Goal: Transaction & Acquisition: Purchase product/service

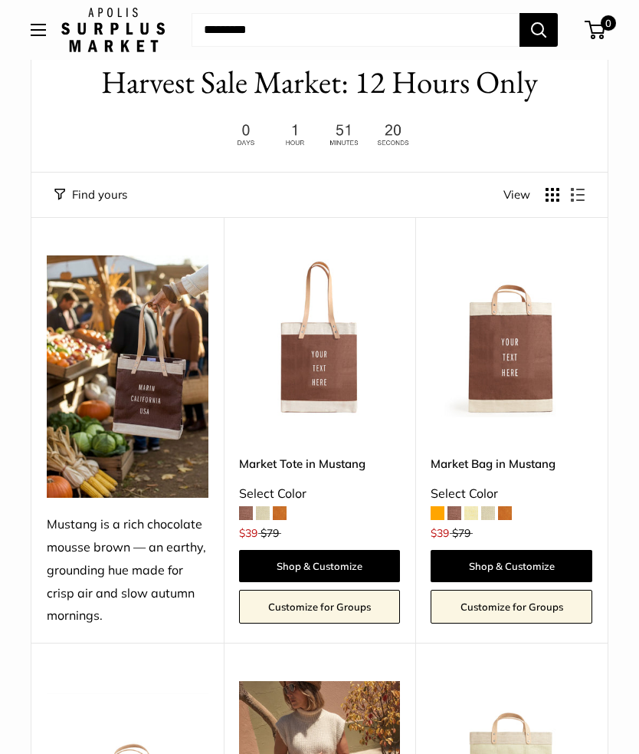
scroll to position [74, 0]
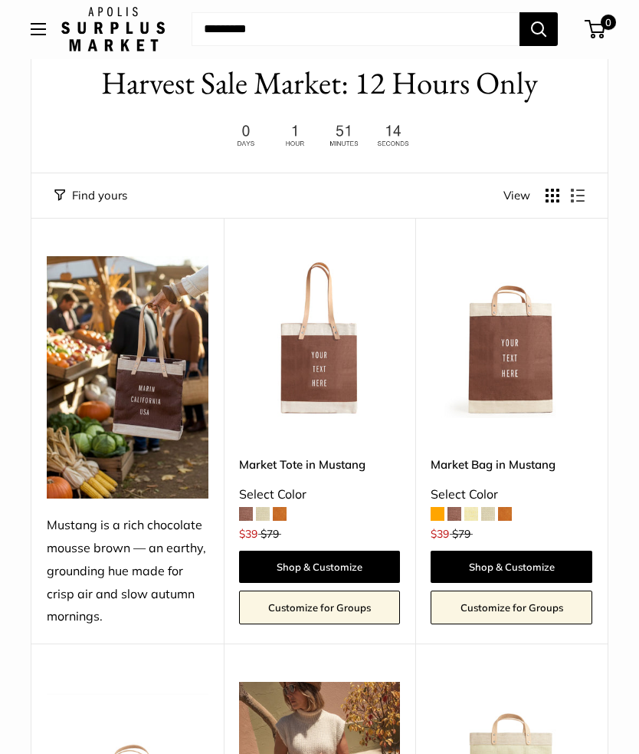
click at [341, 373] on img at bounding box center [320, 338] width 162 height 162
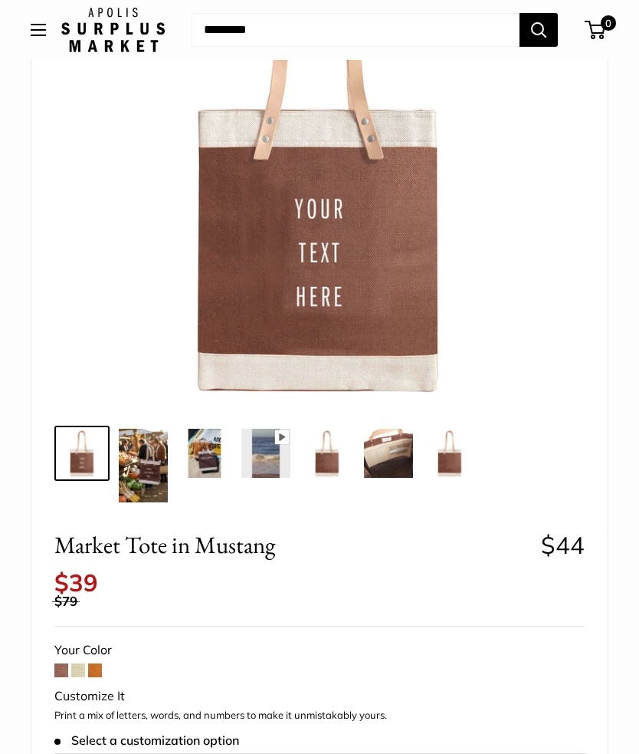
scroll to position [238, 0]
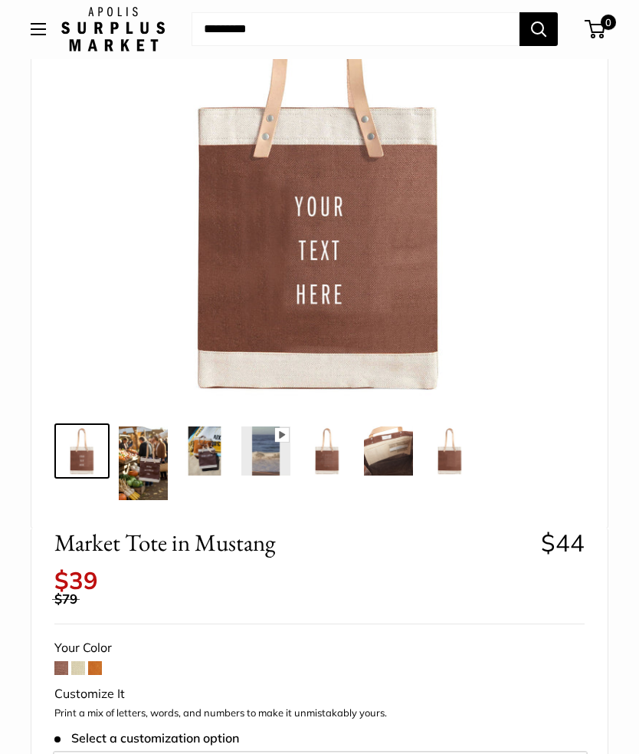
click at [74, 662] on span at bounding box center [78, 669] width 14 height 14
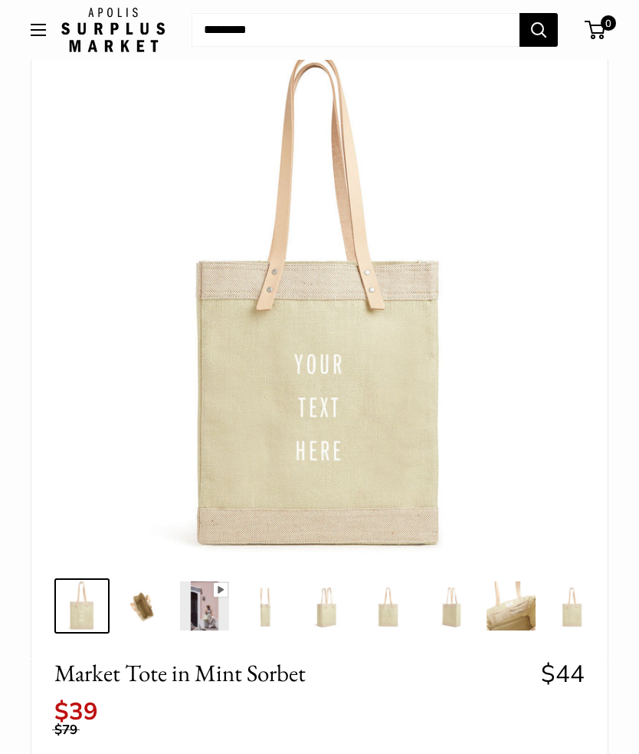
scroll to position [138, 0]
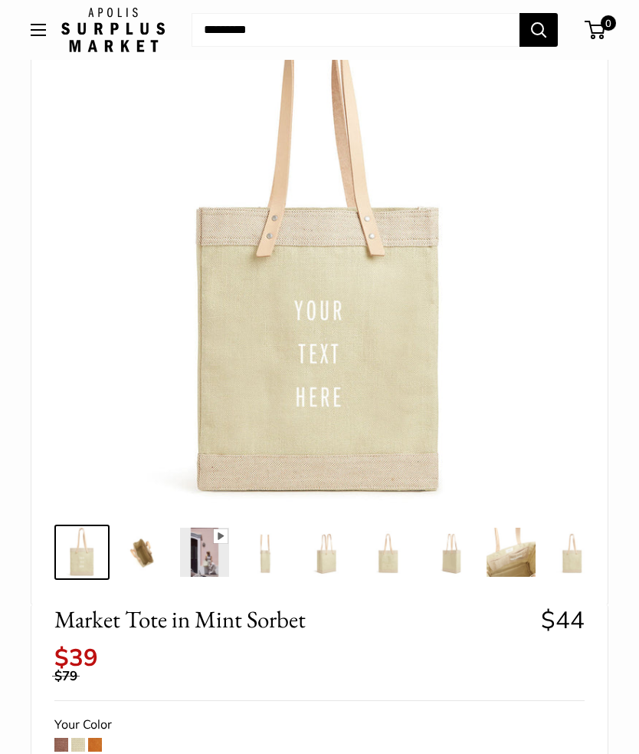
click at [94, 737] on span at bounding box center [95, 744] width 14 height 14
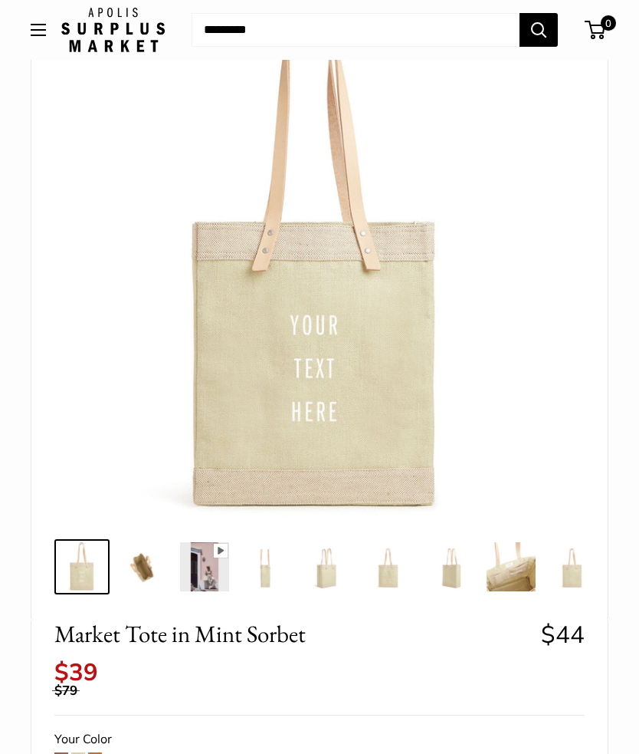
scroll to position [117, 0]
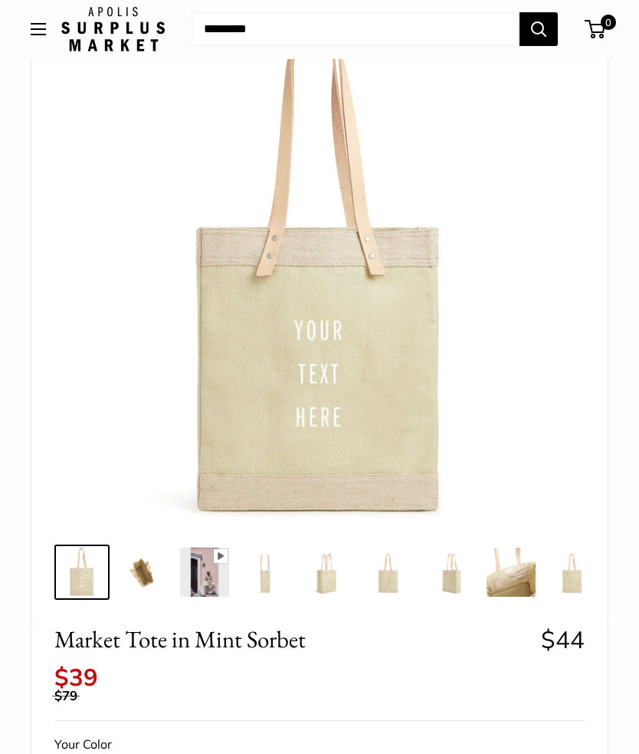
click at [511, 576] on img at bounding box center [511, 572] width 49 height 49
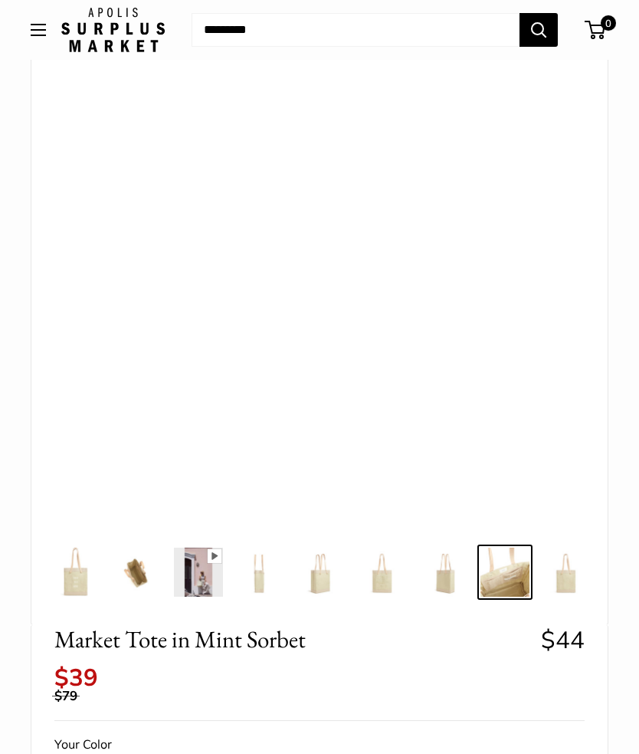
scroll to position [0, 15]
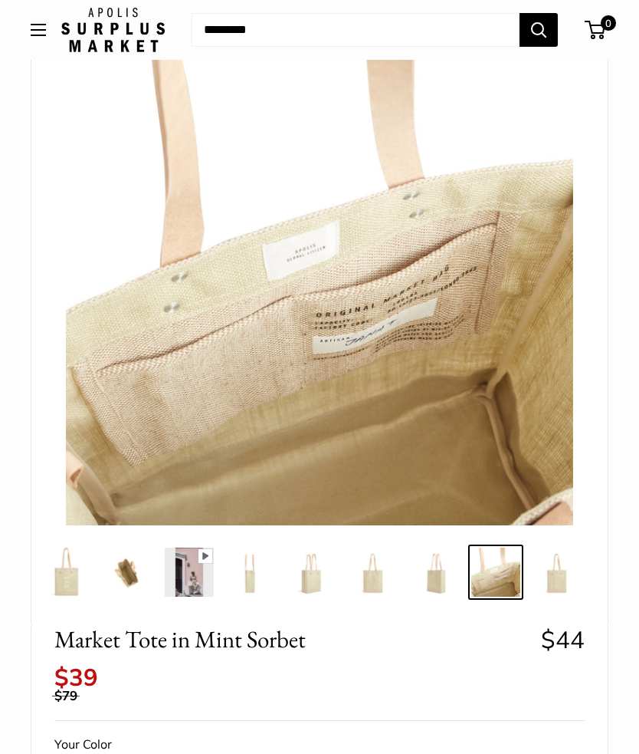
click at [554, 576] on img at bounding box center [557, 571] width 49 height 49
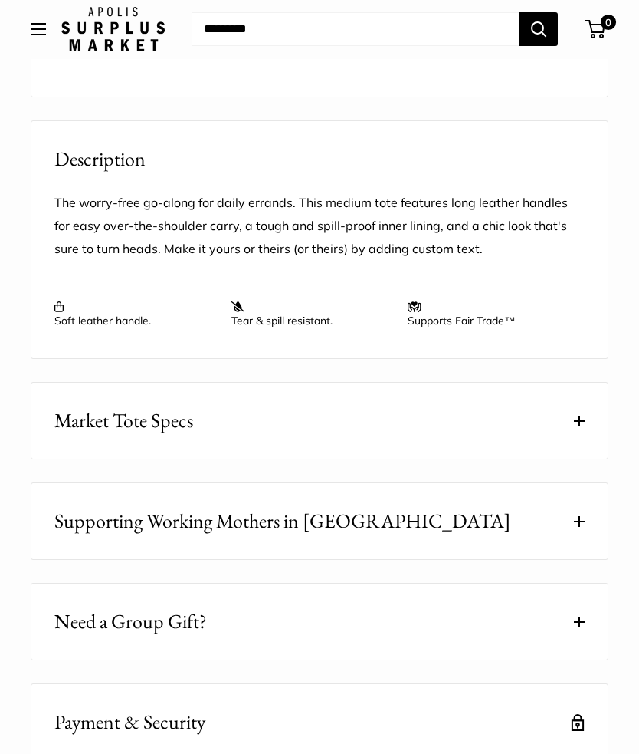
scroll to position [1324, 0]
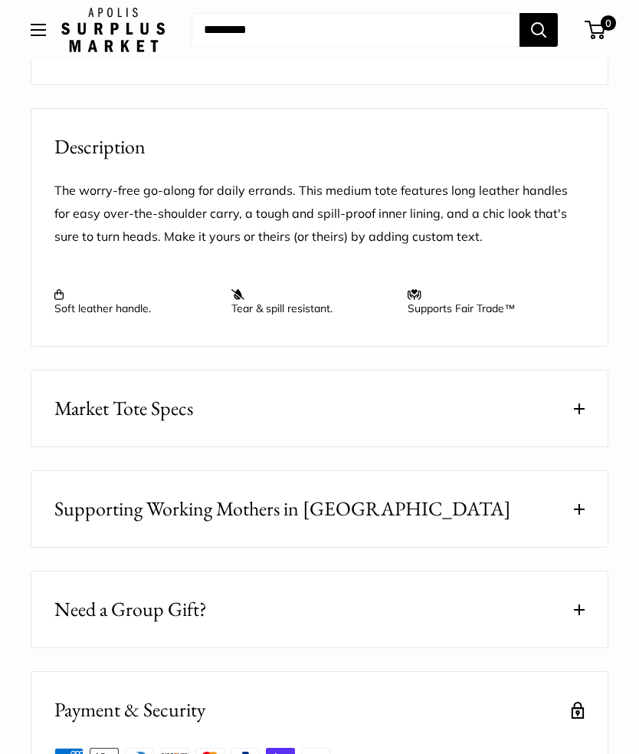
click at [573, 379] on button "Market Tote Specs" at bounding box center [319, 408] width 576 height 76
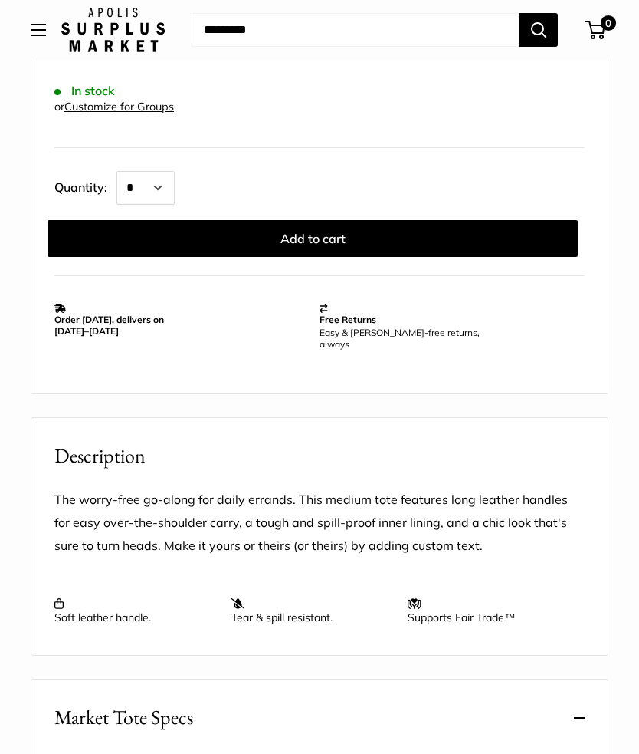
scroll to position [998, 0]
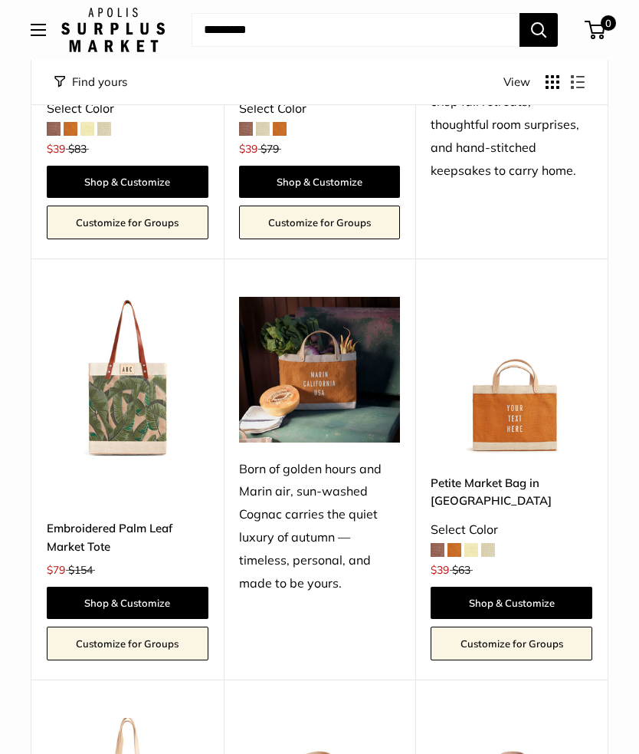
scroll to position [1279, 0]
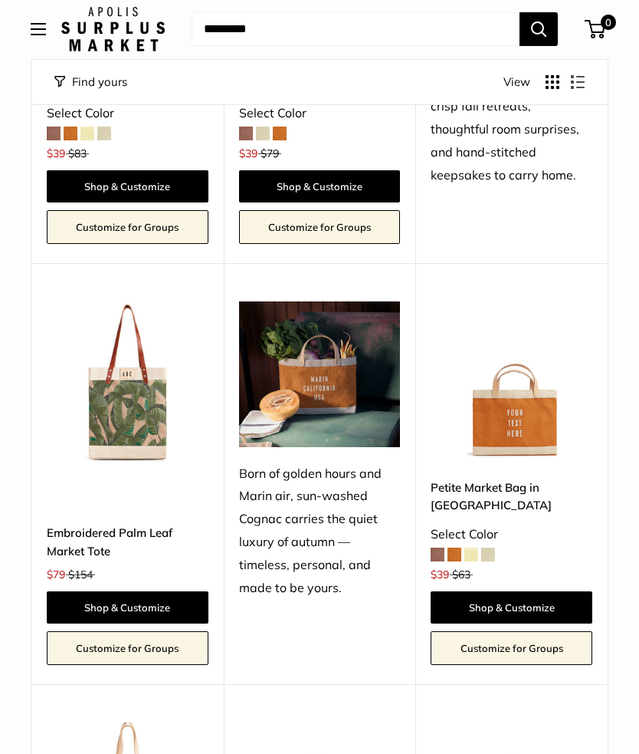
click at [113, 419] on img at bounding box center [128, 383] width 162 height 162
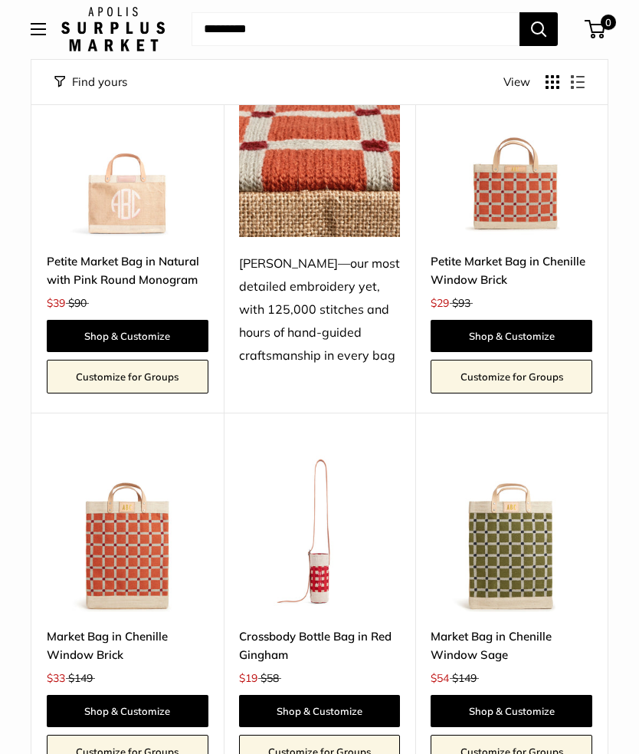
scroll to position [2744, 0]
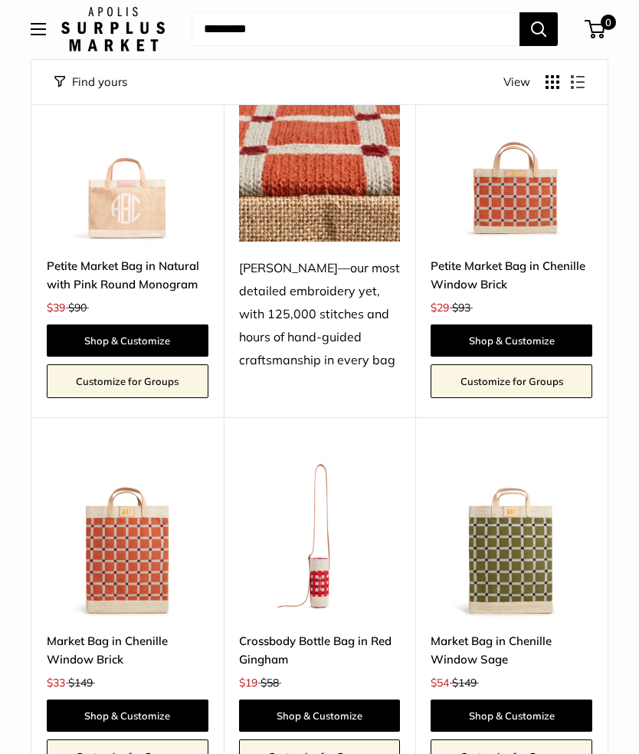
click at [113, 526] on img at bounding box center [128, 537] width 162 height 162
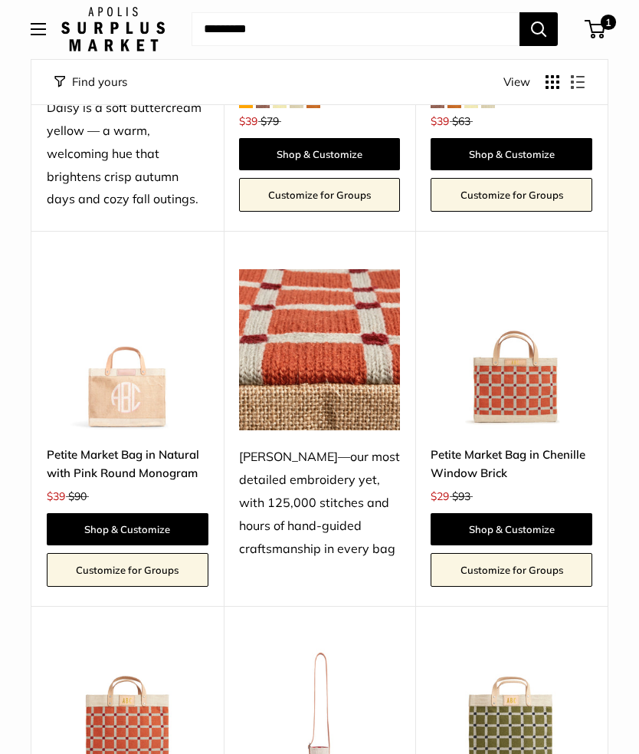
scroll to position [2547, 0]
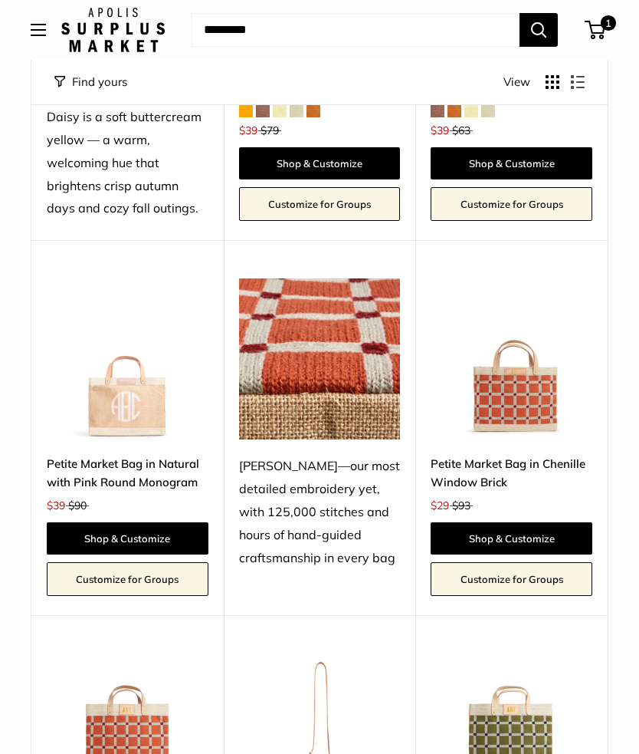
click at [537, 356] on img at bounding box center [512, 359] width 162 height 162
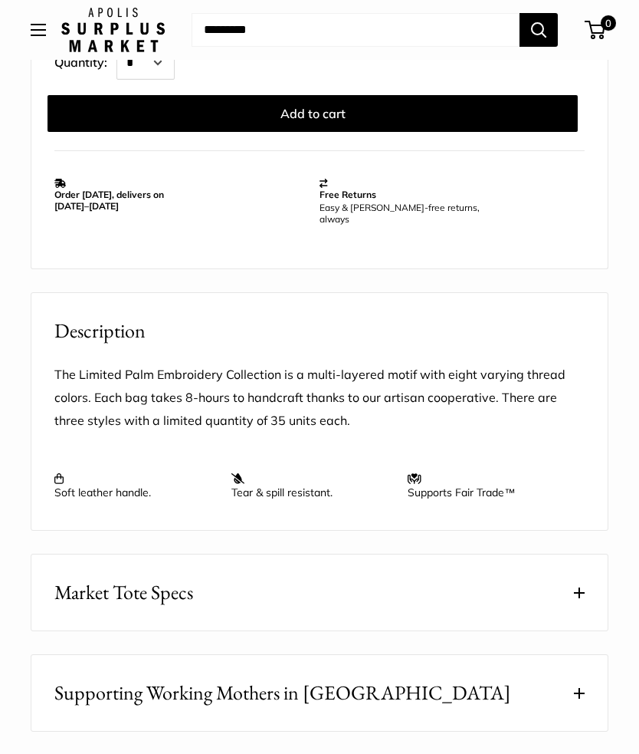
scroll to position [1102, 0]
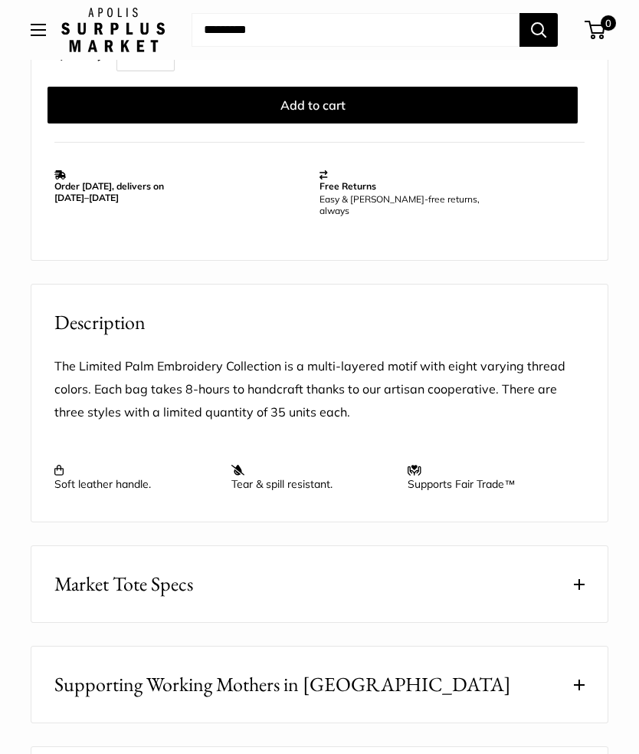
click at [578, 577] on button "Market Tote Specs" at bounding box center [319, 584] width 576 height 76
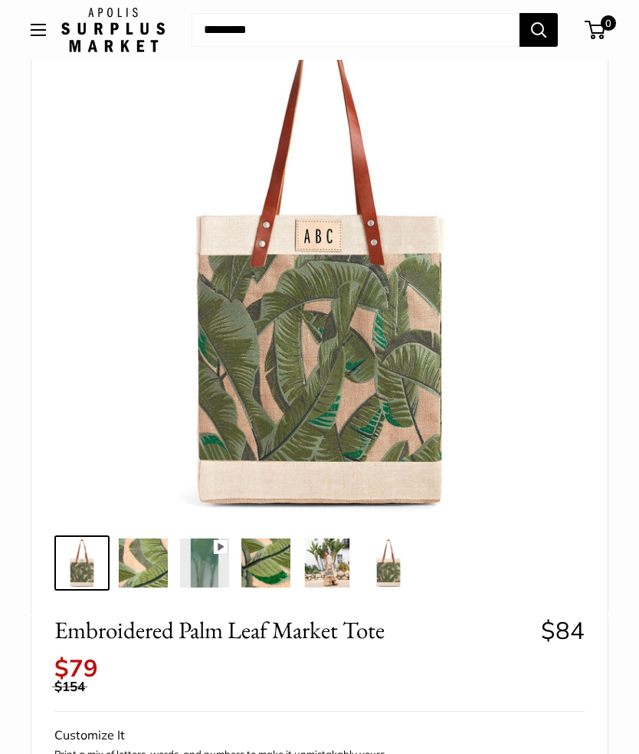
scroll to position [126, 0]
click at [331, 565] on img at bounding box center [327, 563] width 49 height 49
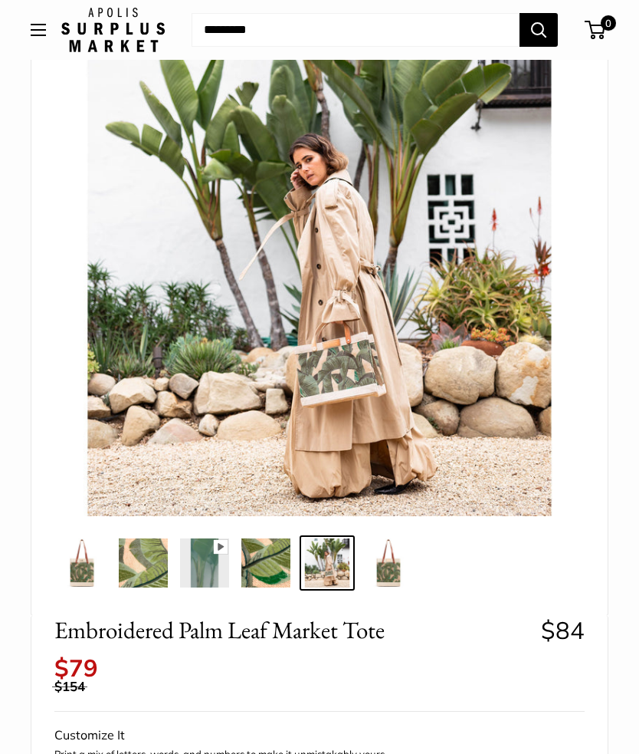
click at [284, 573] on img at bounding box center [265, 562] width 49 height 49
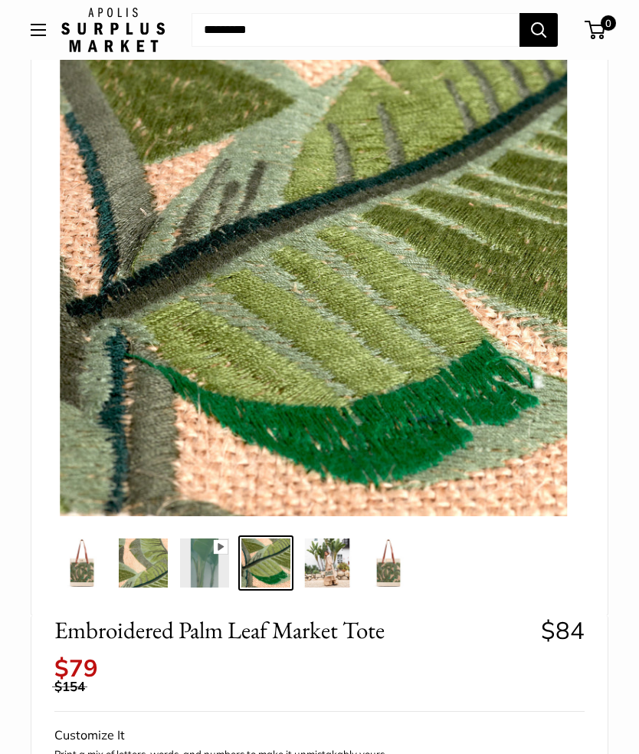
click at [226, 572] on img at bounding box center [204, 562] width 49 height 49
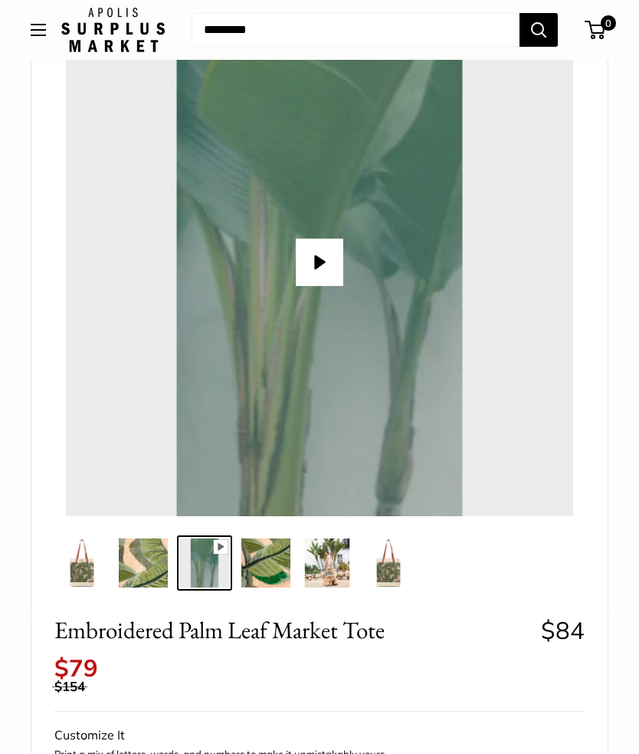
click at [192, 559] on img at bounding box center [204, 562] width 49 height 49
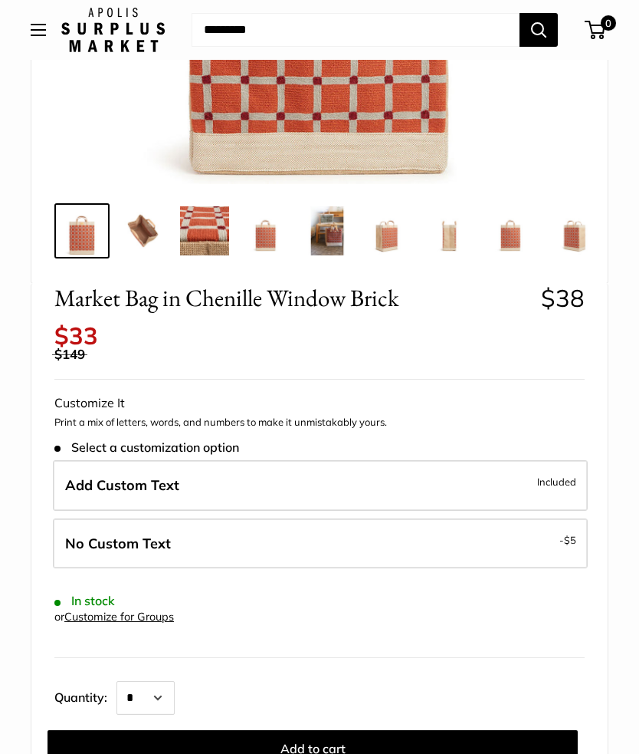
scroll to position [463, 0]
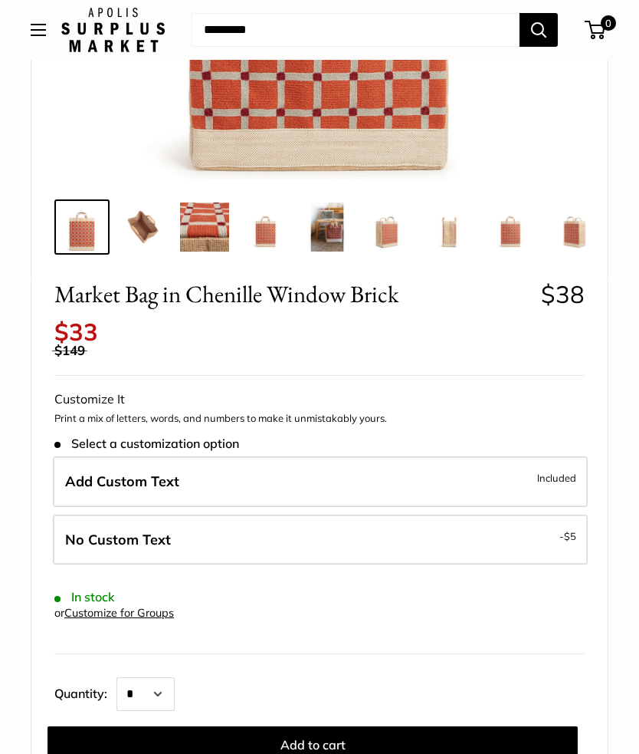
click at [552, 468] on span "Included" at bounding box center [556, 477] width 39 height 18
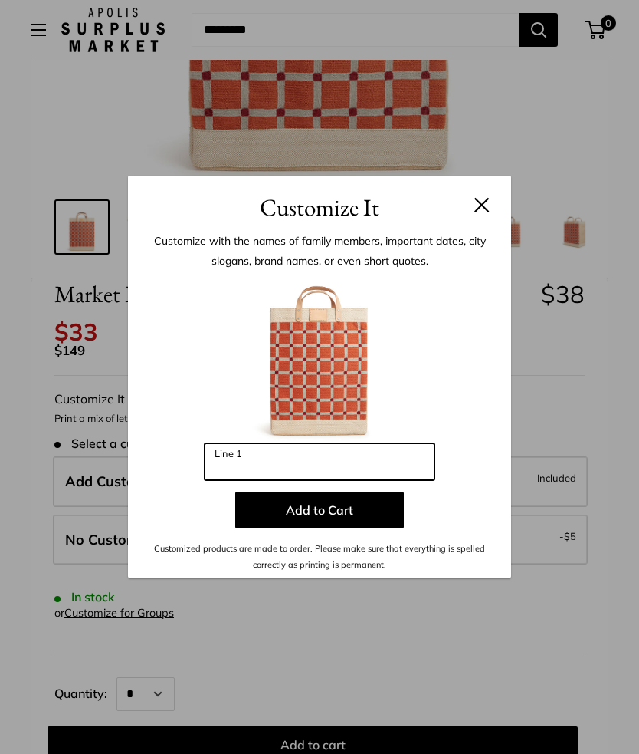
click at [263, 480] on input "Line 1" at bounding box center [320, 461] width 230 height 37
type input "*"
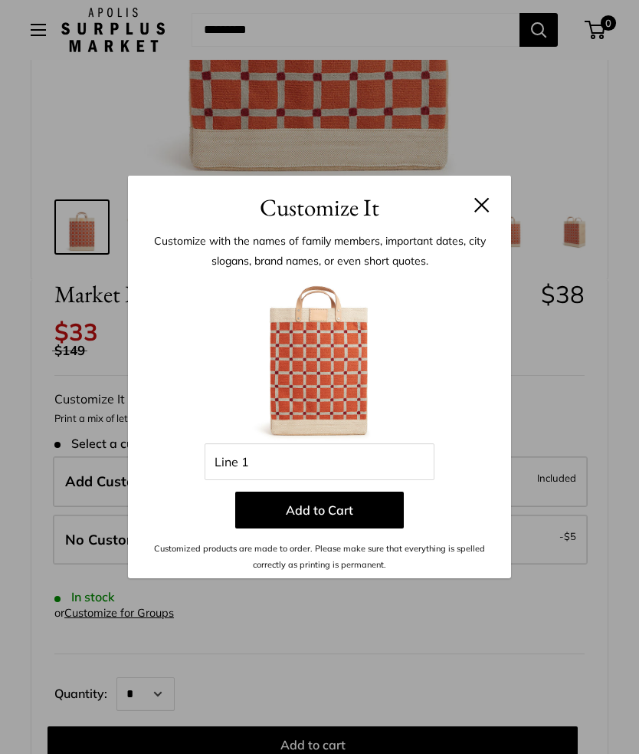
click at [488, 212] on button at bounding box center [482, 204] width 15 height 15
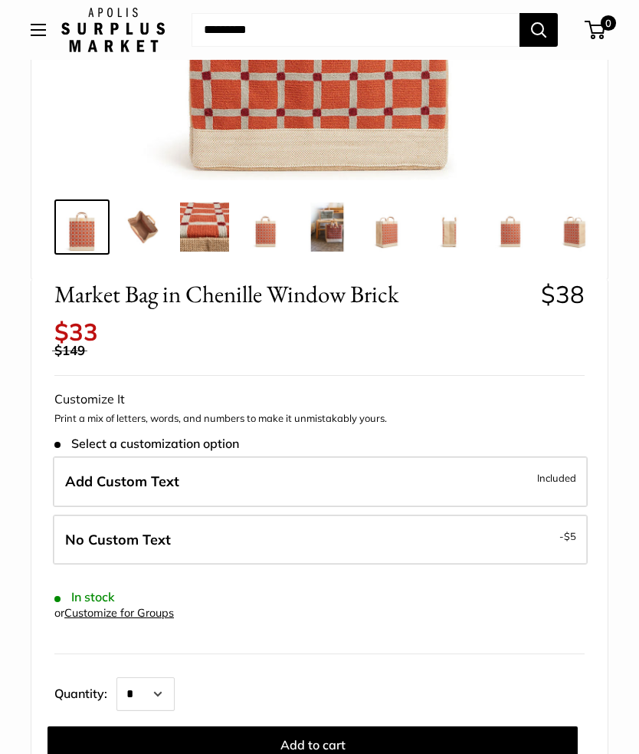
click at [558, 517] on label "No Custom Text - $5" at bounding box center [320, 539] width 535 height 51
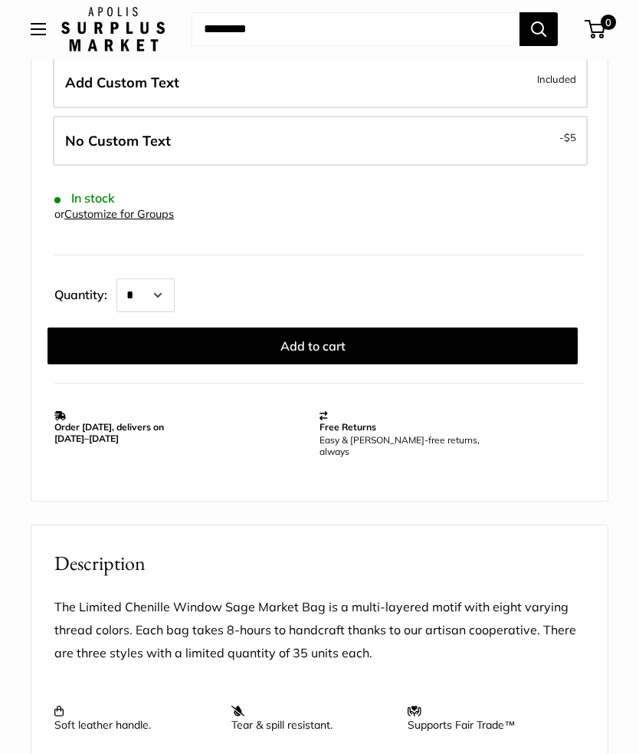
scroll to position [862, 0]
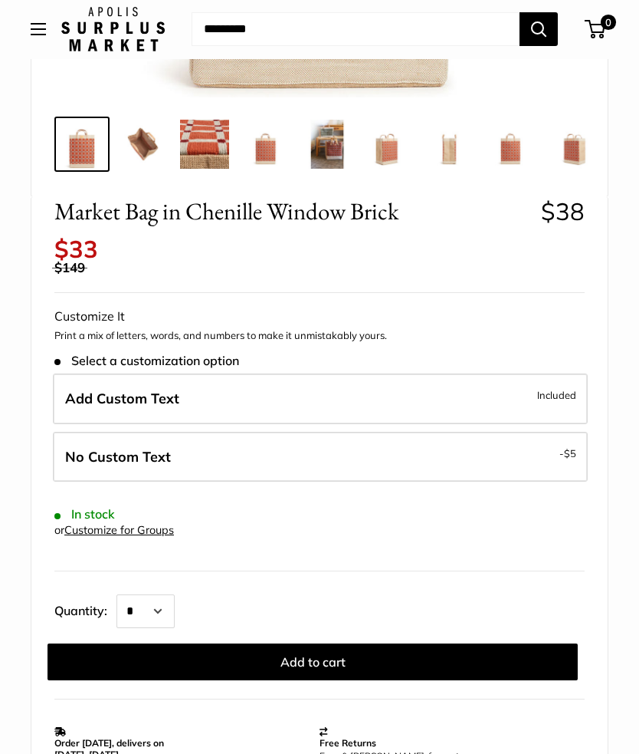
click at [468, 649] on button "Add to cart" at bounding box center [313, 662] width 531 height 37
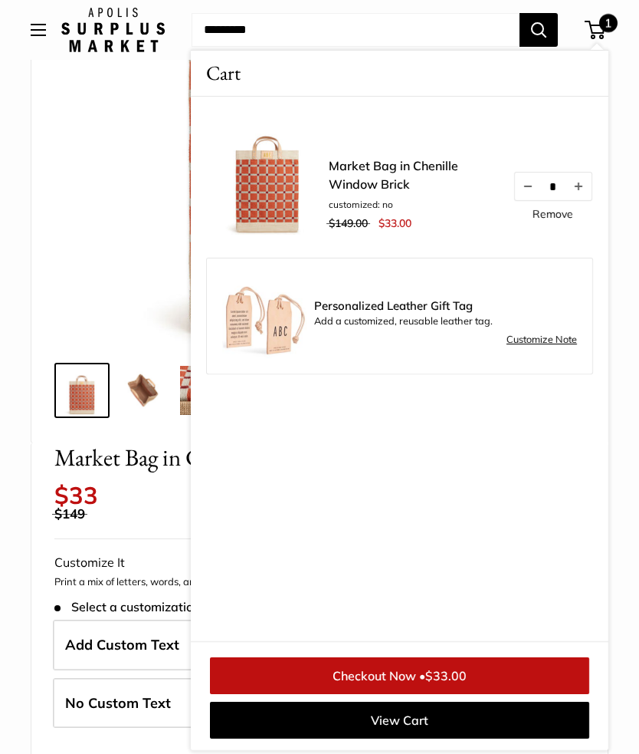
scroll to position [299, 0]
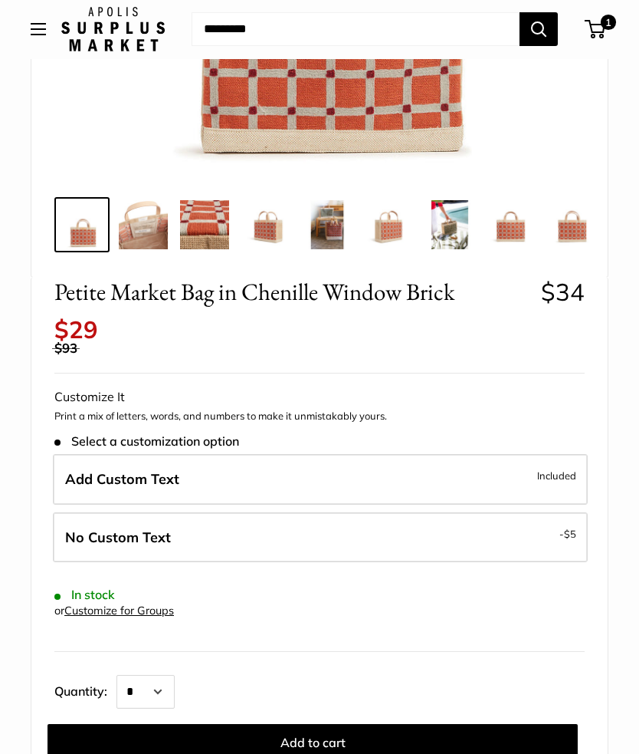
scroll to position [465, 0]
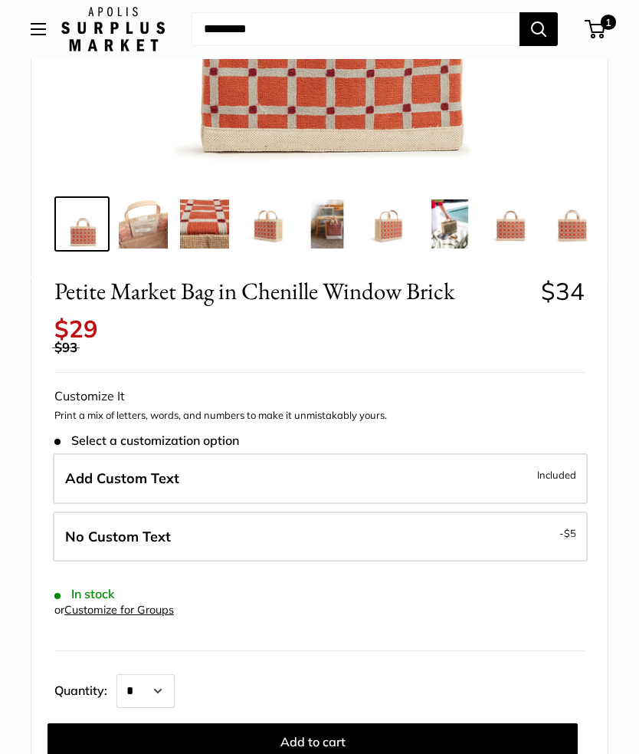
click at [437, 724] on button "Add to cart" at bounding box center [313, 742] width 531 height 37
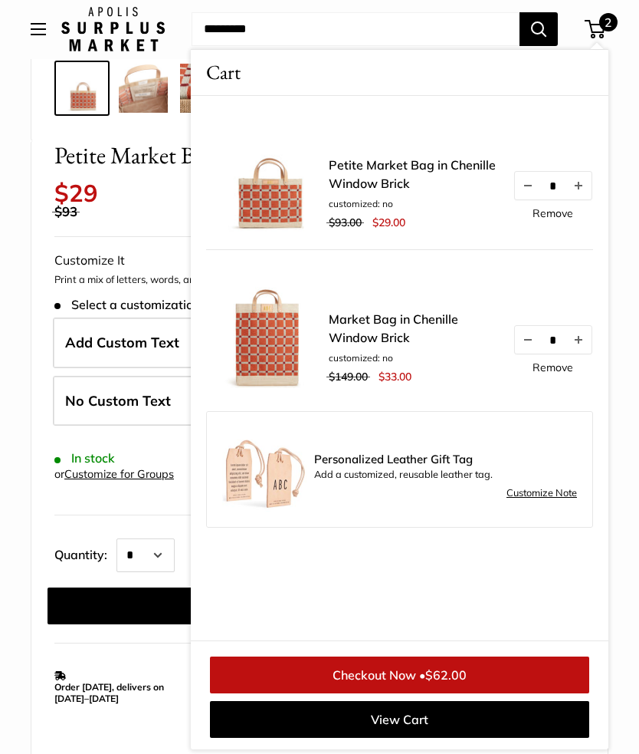
scroll to position [599, 0]
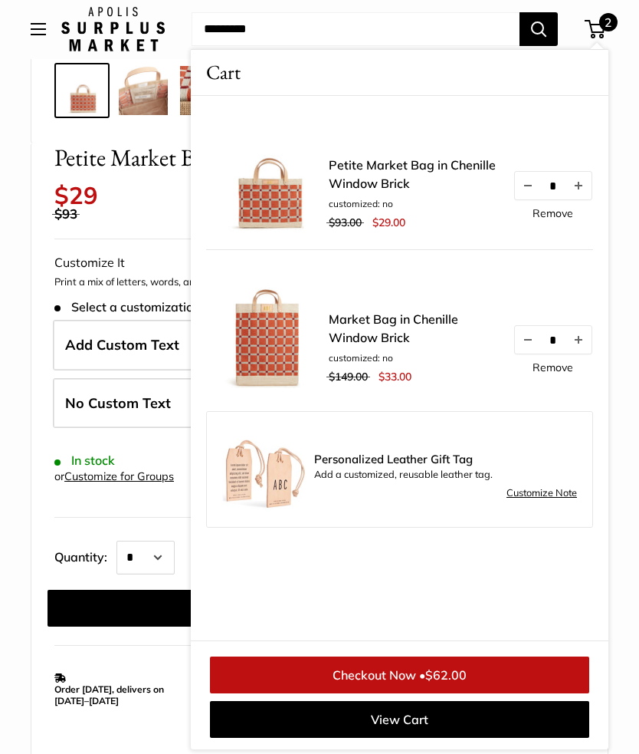
click at [453, 738] on link "View Cart" at bounding box center [399, 719] width 379 height 37
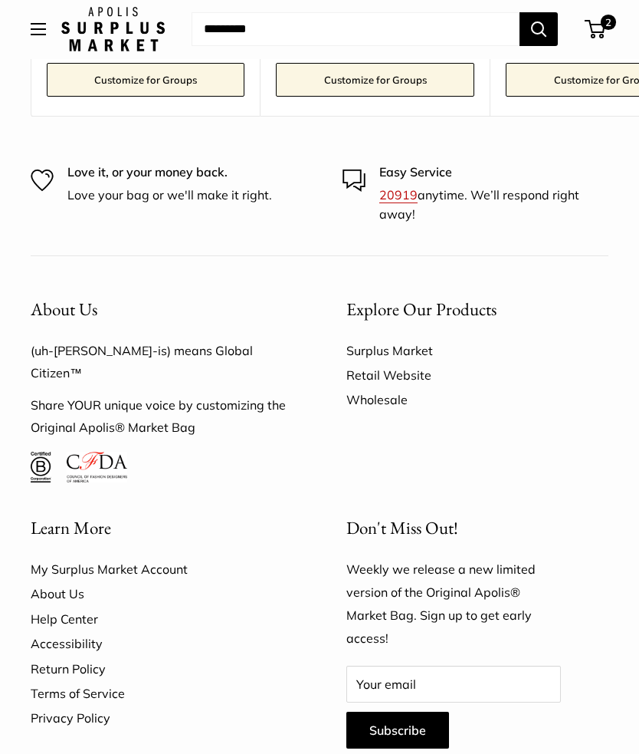
scroll to position [1506, 0]
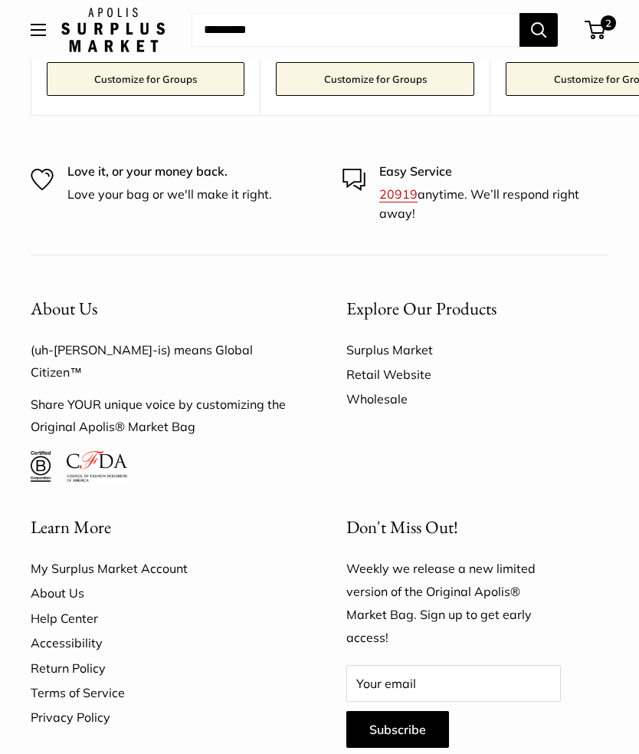
click at [428, 337] on link "Surplus Market" at bounding box center [478, 349] width 262 height 25
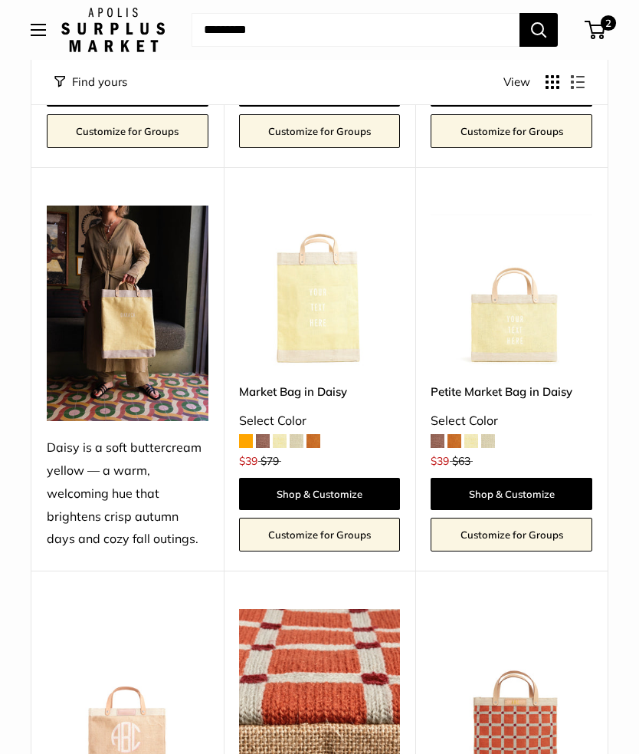
scroll to position [2200, 0]
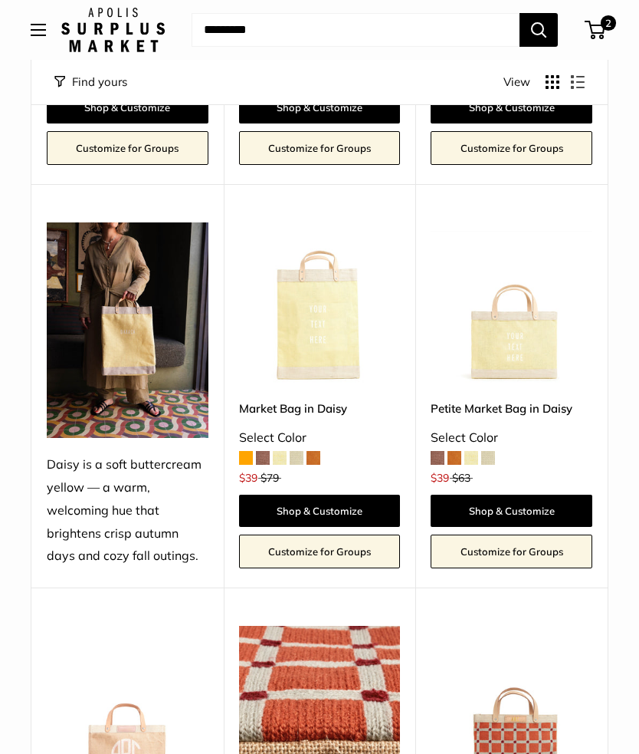
click at [38, 32] on span "Open menu" at bounding box center [38, 30] width 5 height 5
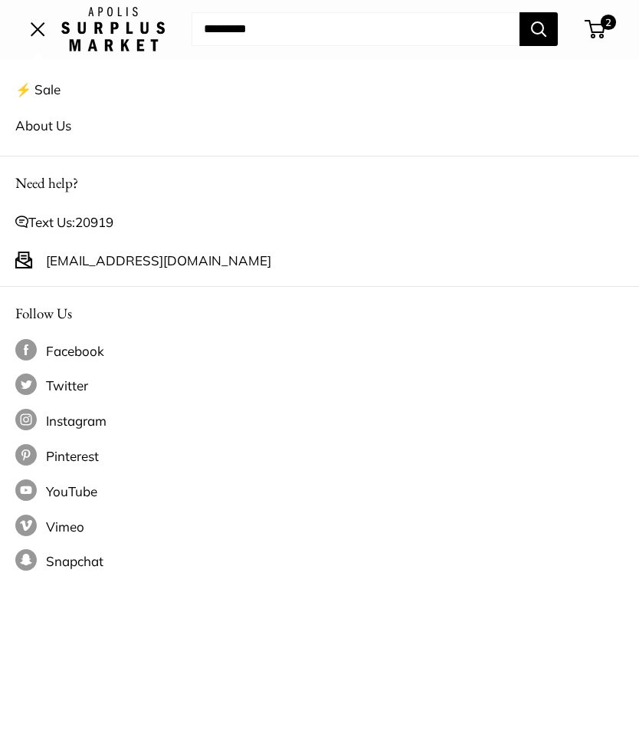
scroll to position [1115, 0]
click at [593, 29] on span at bounding box center [592, 30] width 5 height 5
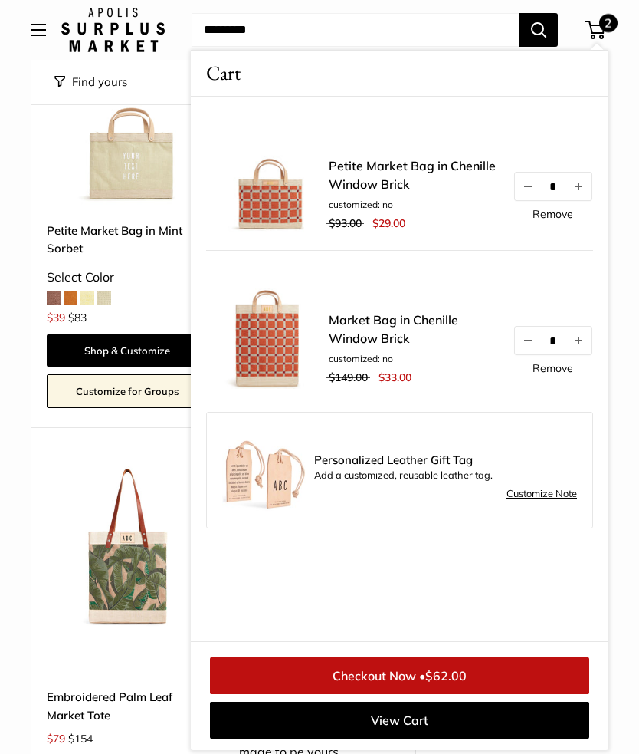
click at [409, 676] on link "Checkout Now • $62.00" at bounding box center [399, 675] width 379 height 37
